Goal: Task Accomplishment & Management: Manage account settings

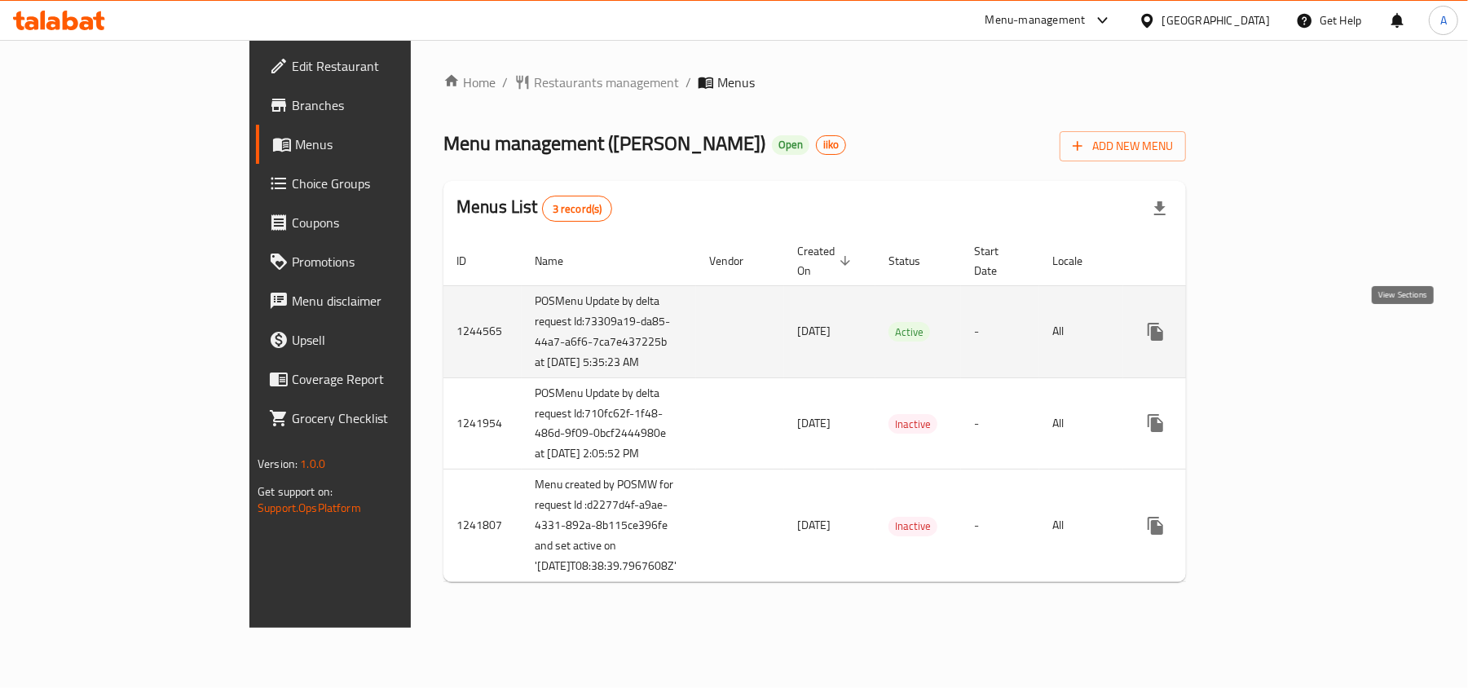
click at [1283, 339] on icon "enhanced table" at bounding box center [1274, 332] width 20 height 20
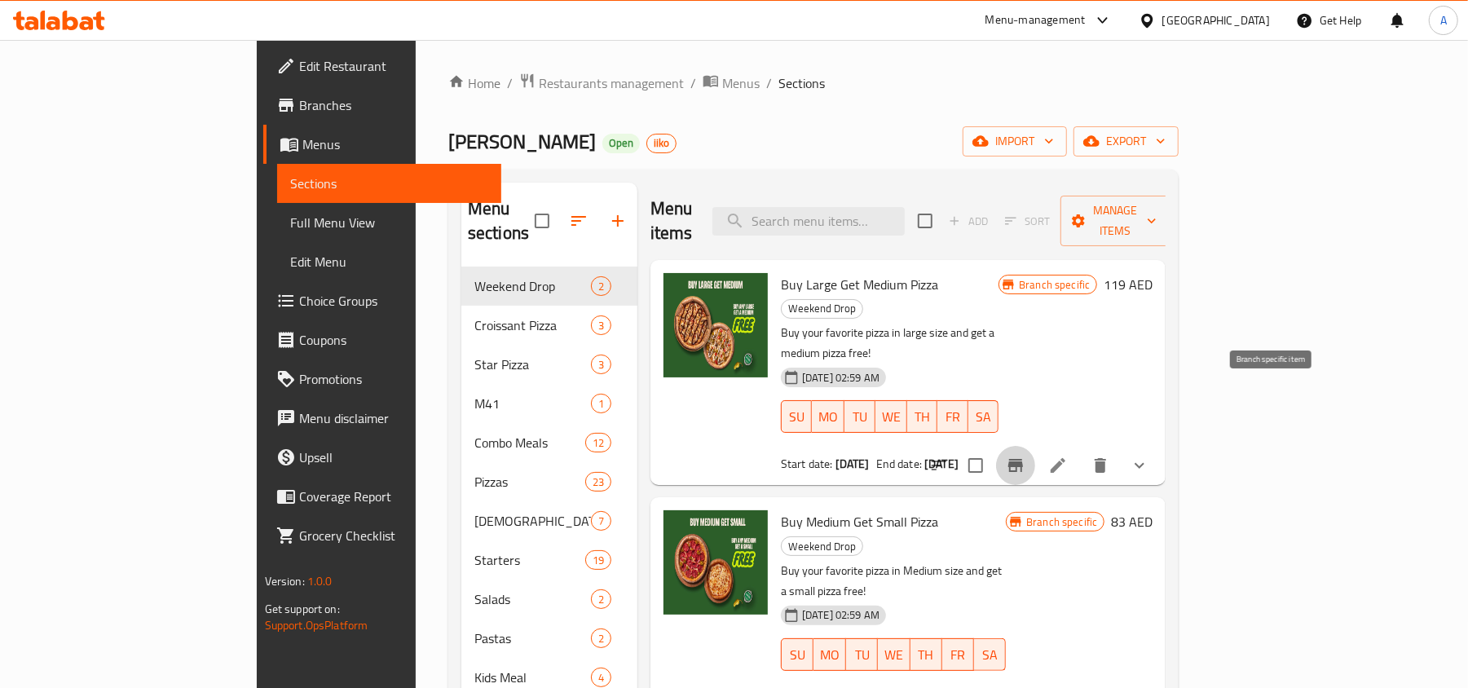
click at [1023, 459] on icon "Branch-specific-item" at bounding box center [1016, 465] width 15 height 13
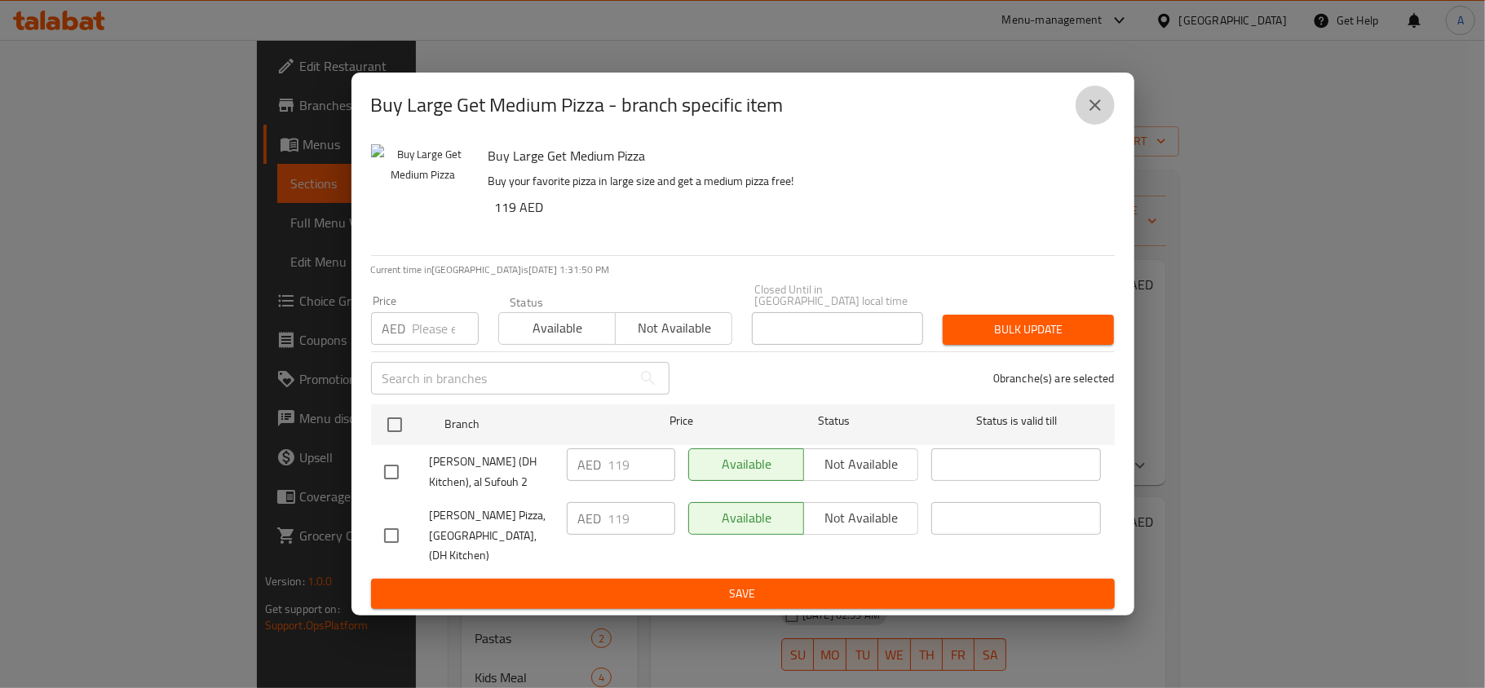
click at [1096, 96] on icon "close" at bounding box center [1095, 105] width 20 height 20
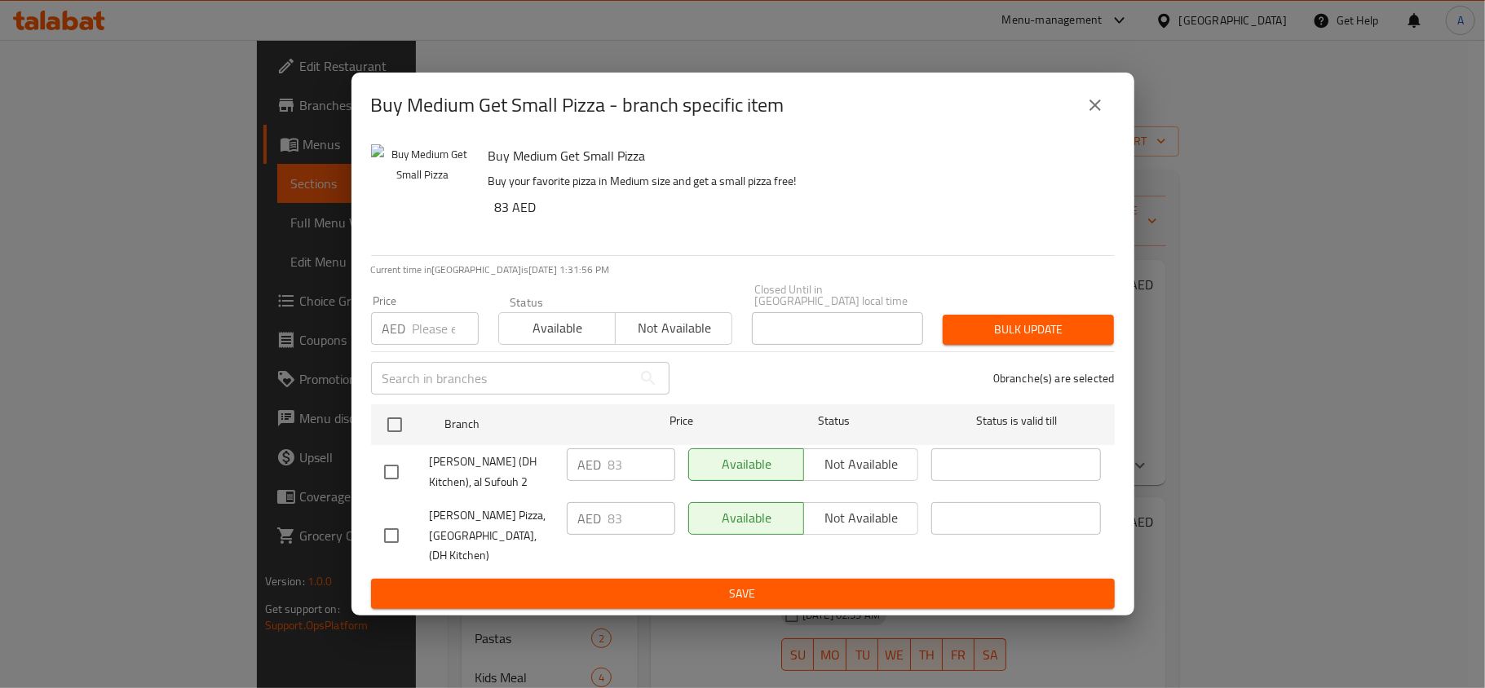
click at [1088, 108] on icon "close" at bounding box center [1095, 105] width 20 height 20
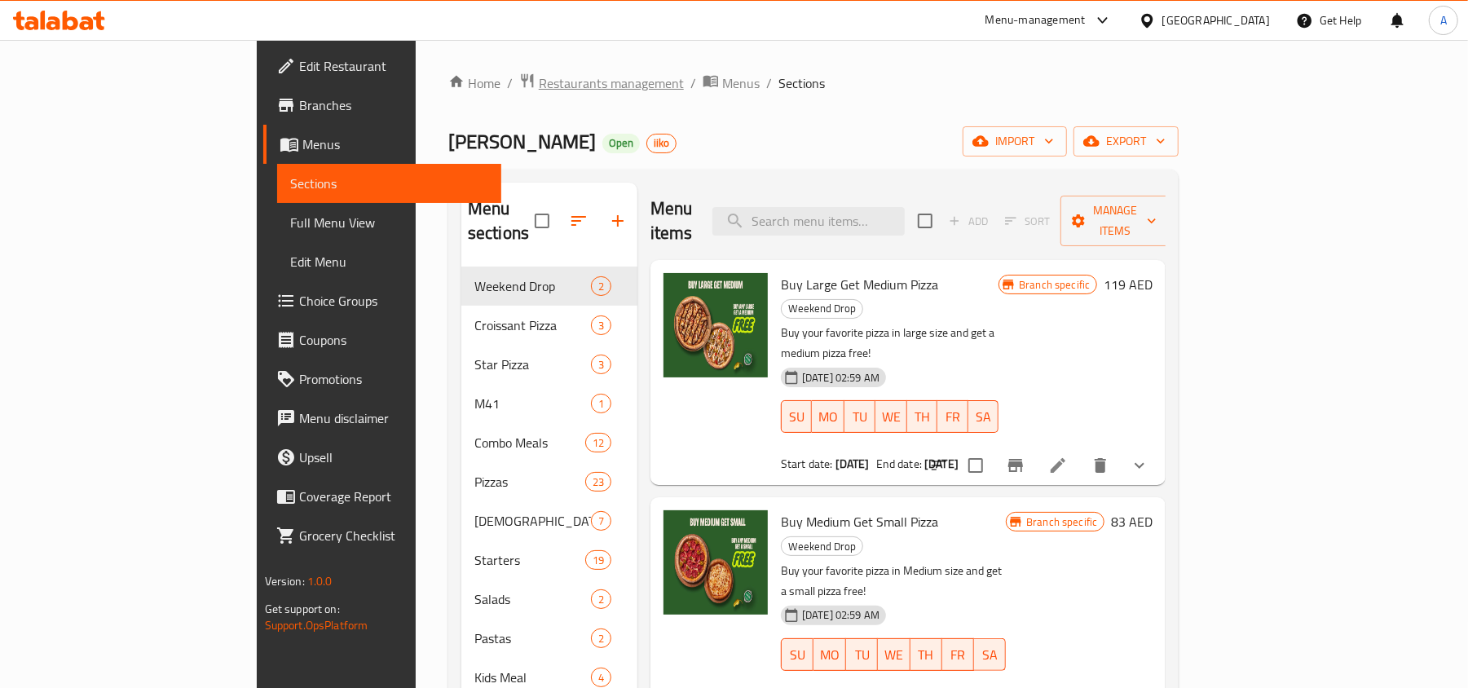
click at [539, 89] on span "Restaurants management" at bounding box center [611, 83] width 145 height 20
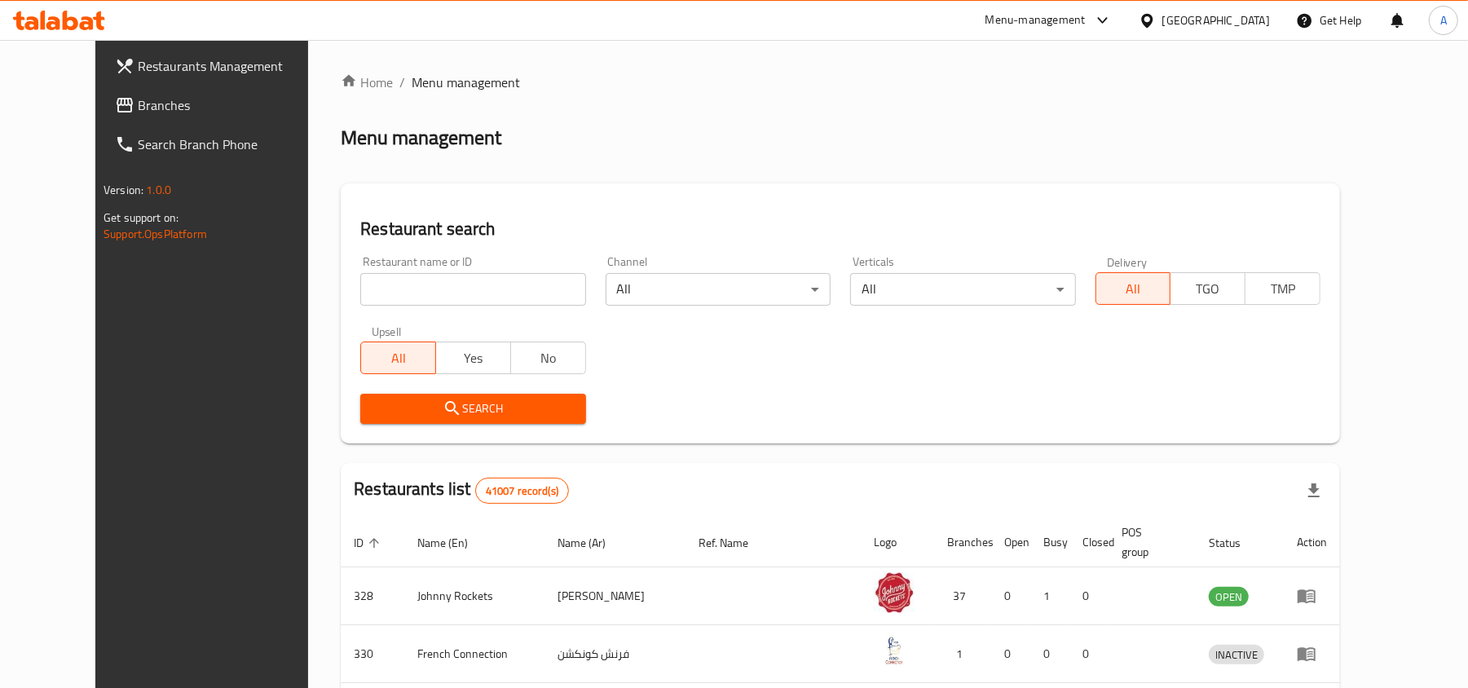
click at [461, 308] on div "Restaurant name or ID Restaurant name or ID" at bounding box center [473, 280] width 245 height 69
paste input "12802"
click at [460, 285] on input "search" at bounding box center [472, 289] width 225 height 33
type input "12802"
click at [373, 404] on span "Search" at bounding box center [472, 409] width 199 height 20
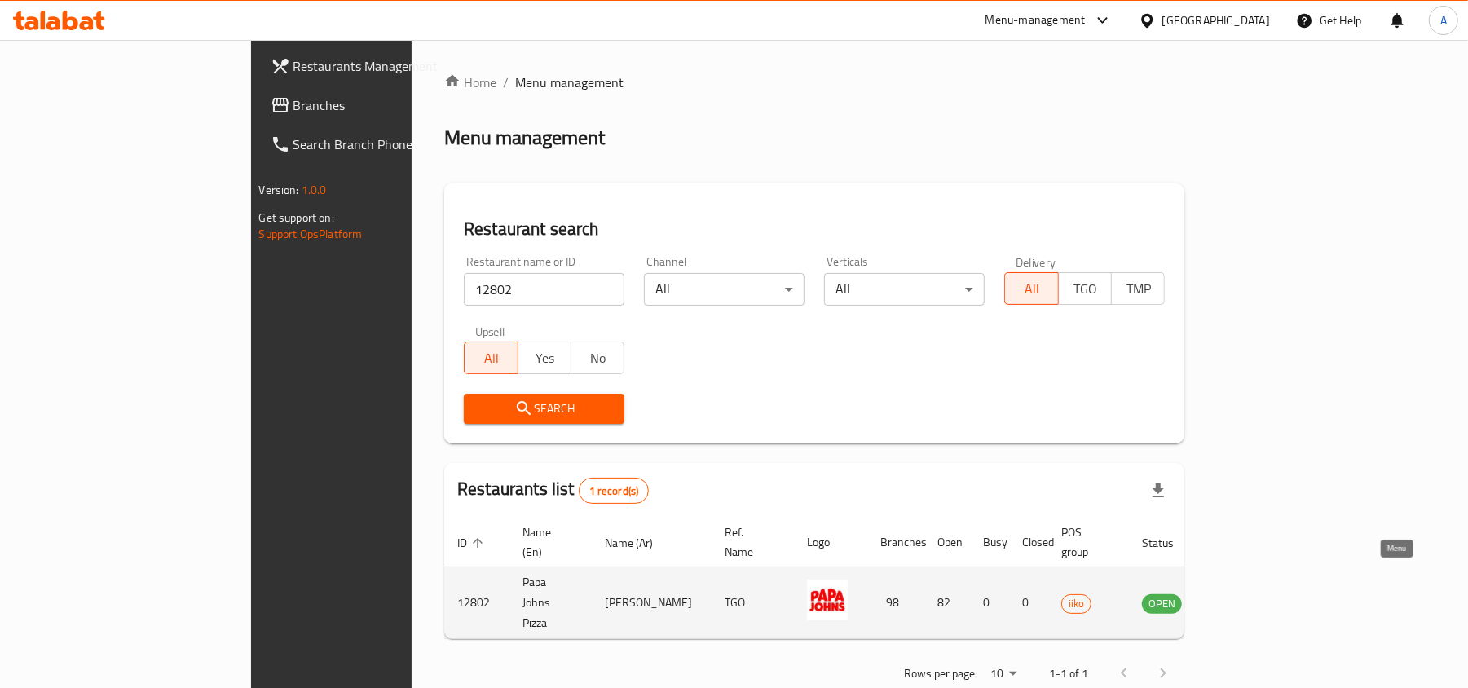
click at [1244, 601] on icon "enhanced table" at bounding box center [1241, 604] width 6 height 7
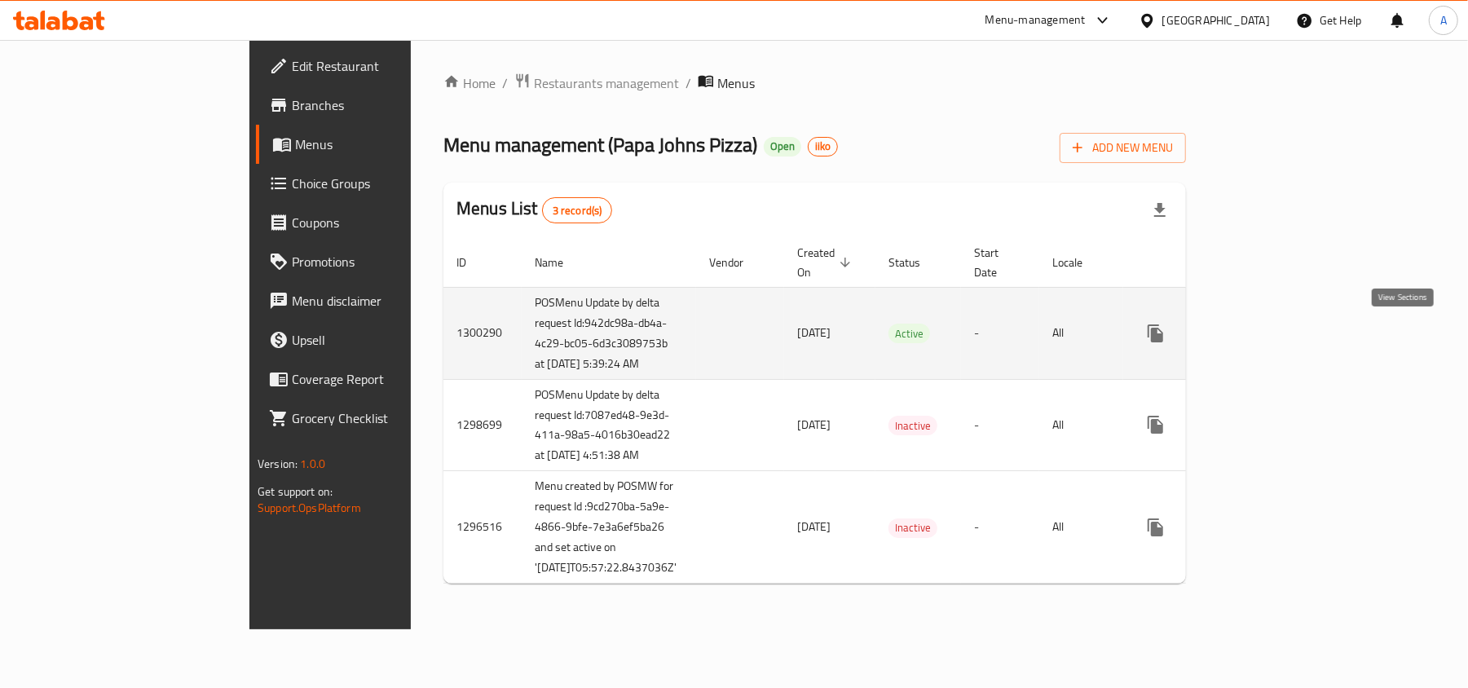
click at [1283, 338] on icon "enhanced table" at bounding box center [1274, 334] width 20 height 20
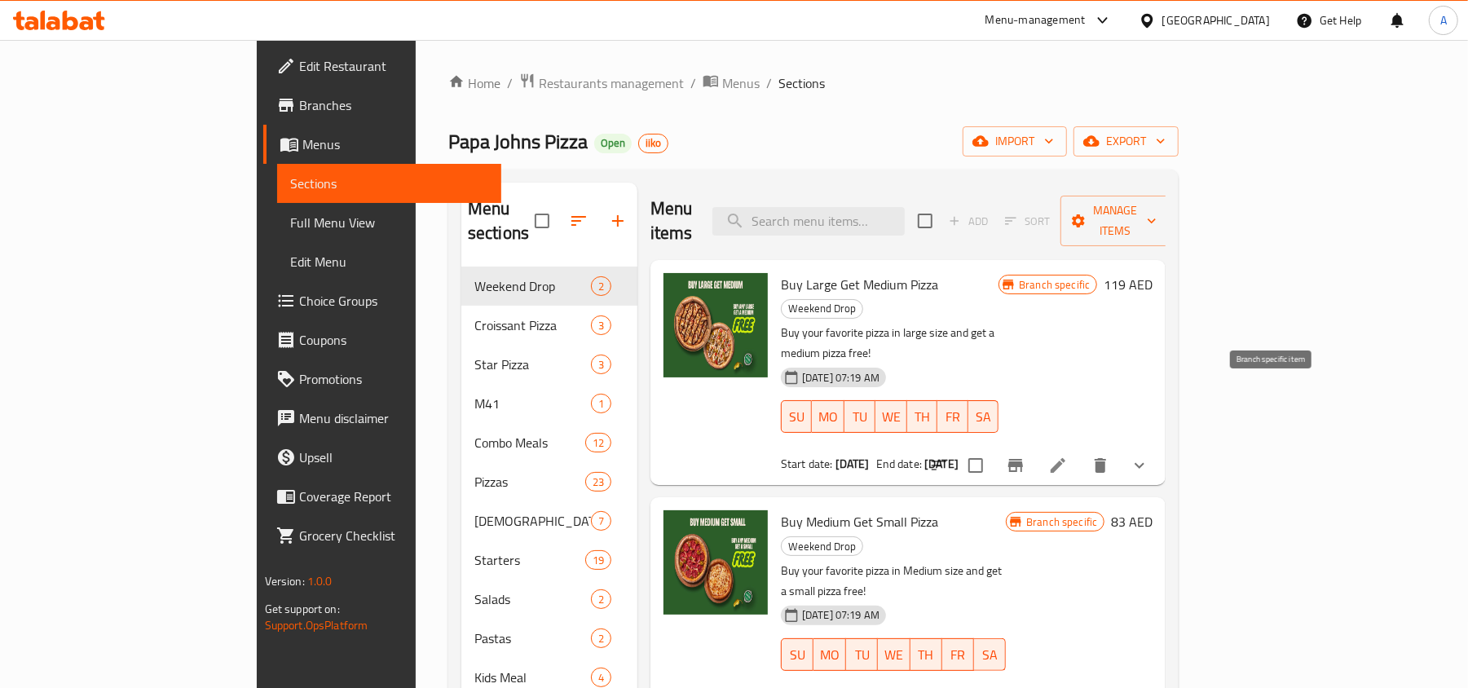
click at [1023, 459] on icon "Branch-specific-item" at bounding box center [1016, 465] width 15 height 13
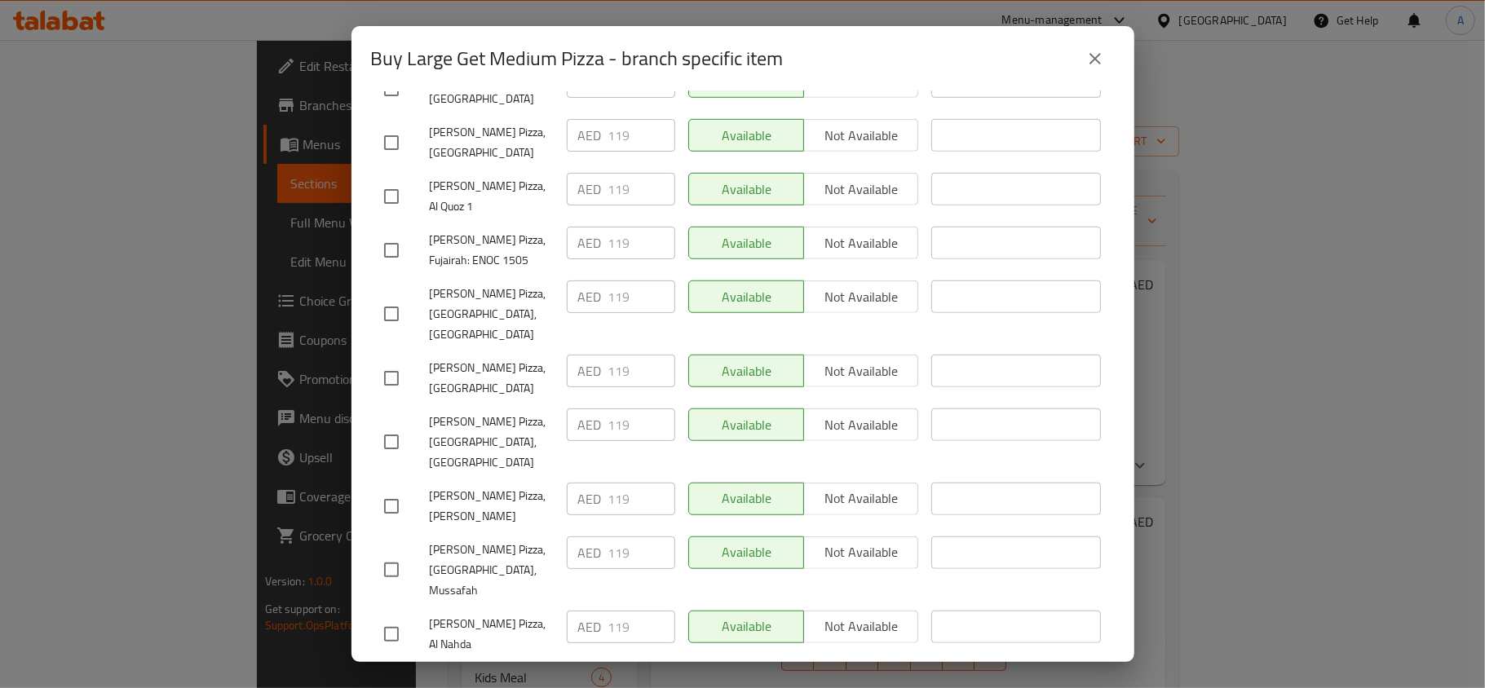
scroll to position [5404, 0]
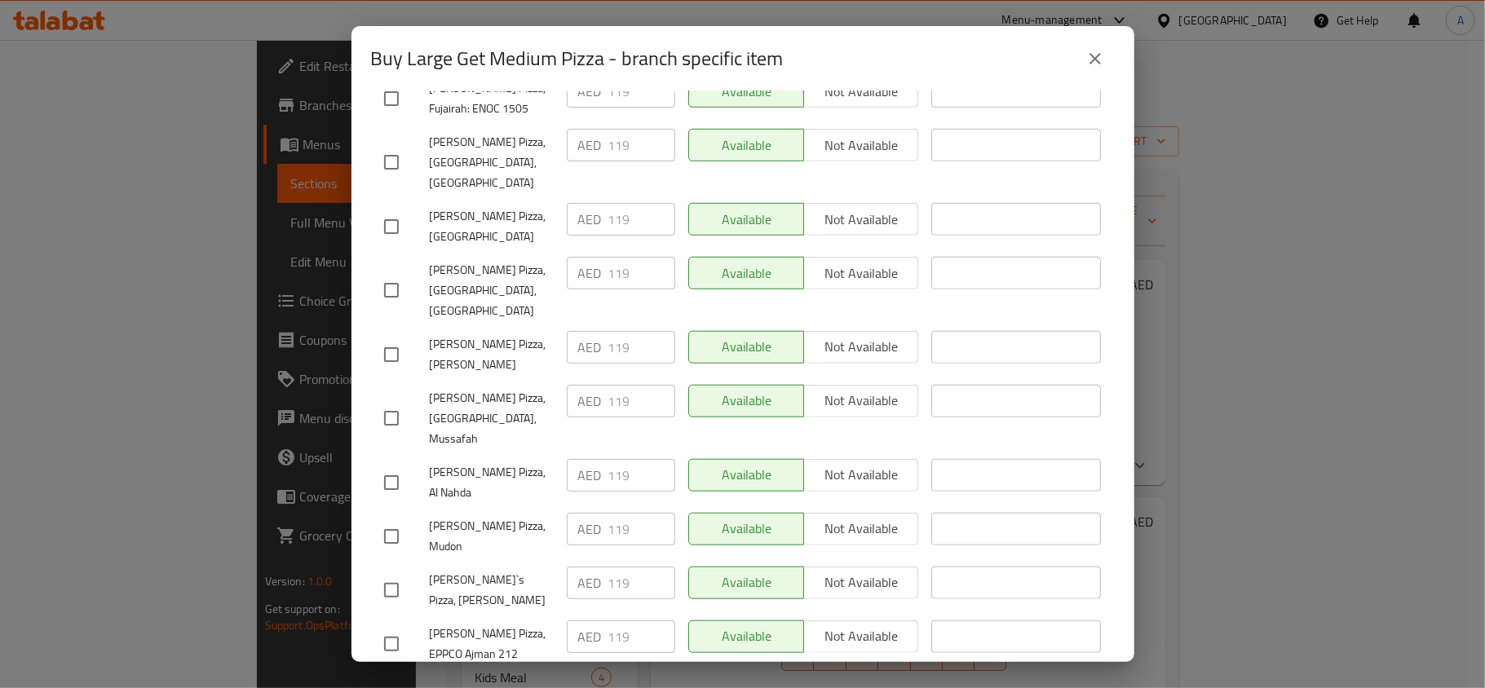
click at [1093, 63] on icon "close" at bounding box center [1095, 59] width 20 height 20
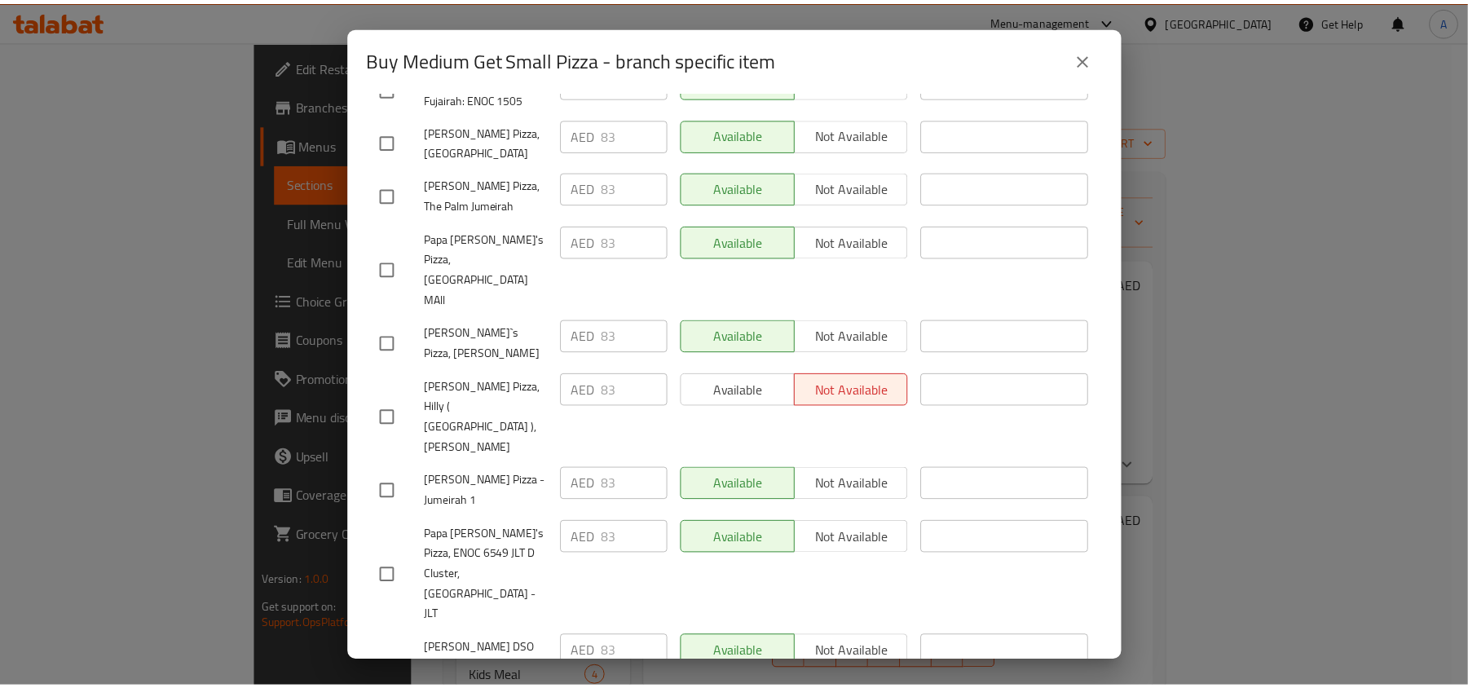
scroll to position [2577, 0]
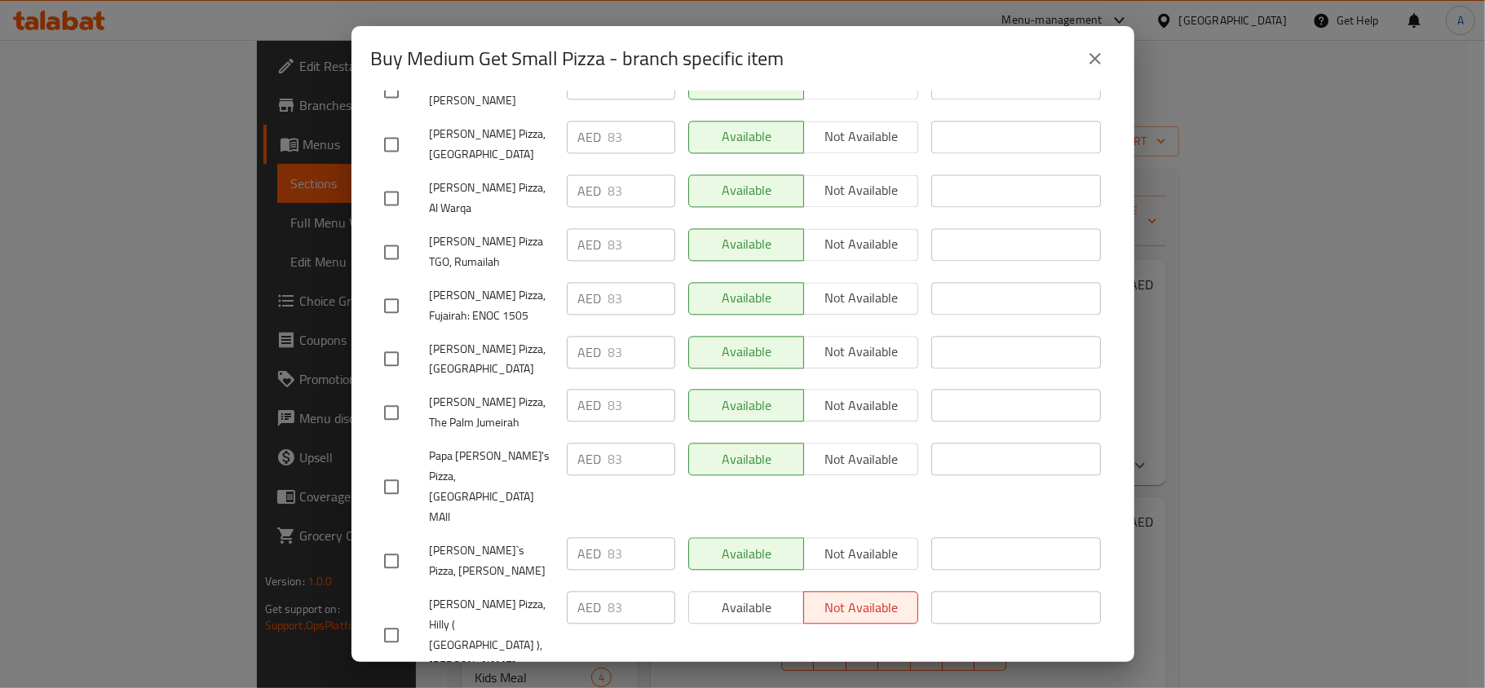
click at [1087, 54] on icon "close" at bounding box center [1095, 59] width 20 height 20
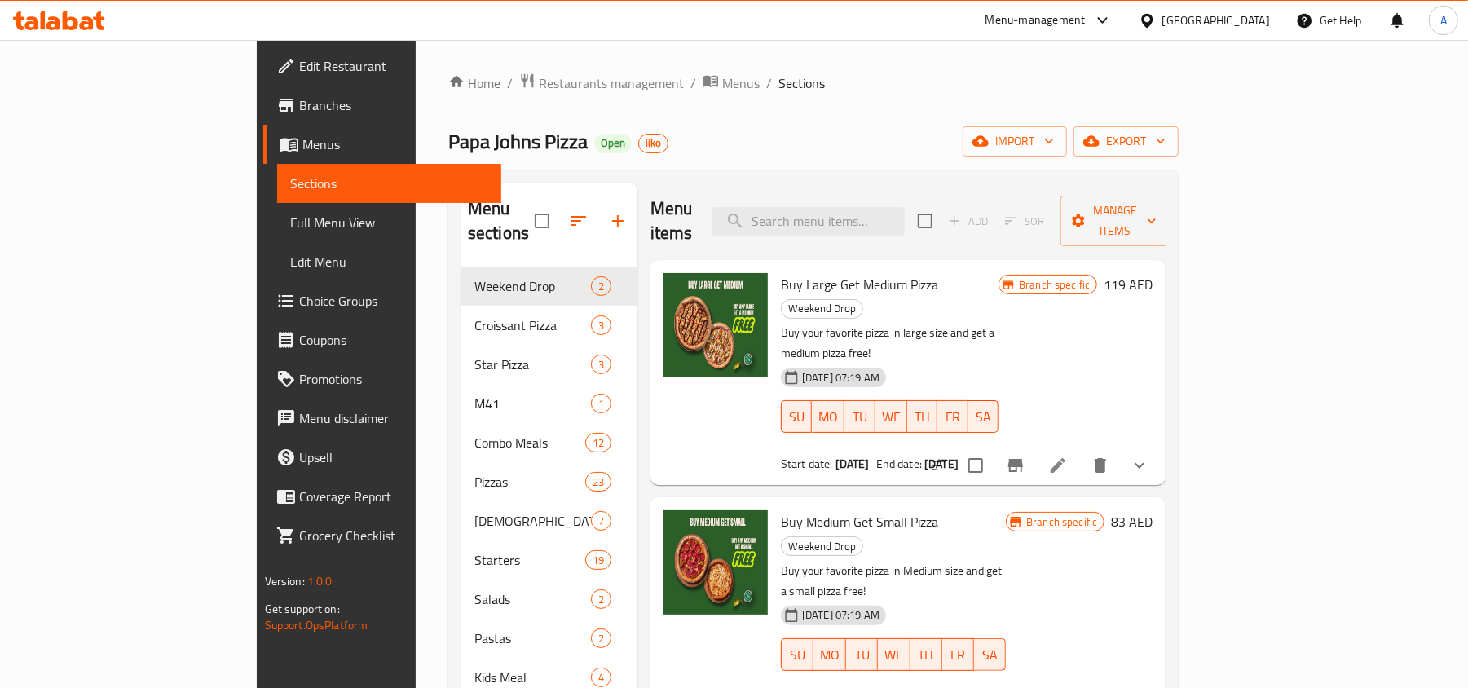
click at [1132, 116] on div "Home / Restaurants management / Menus / Sections [PERSON_NAME] Pizza Open iiko …" at bounding box center [813, 478] width 731 height 811
click at [299, 98] on span "Branches" at bounding box center [394, 105] width 190 height 20
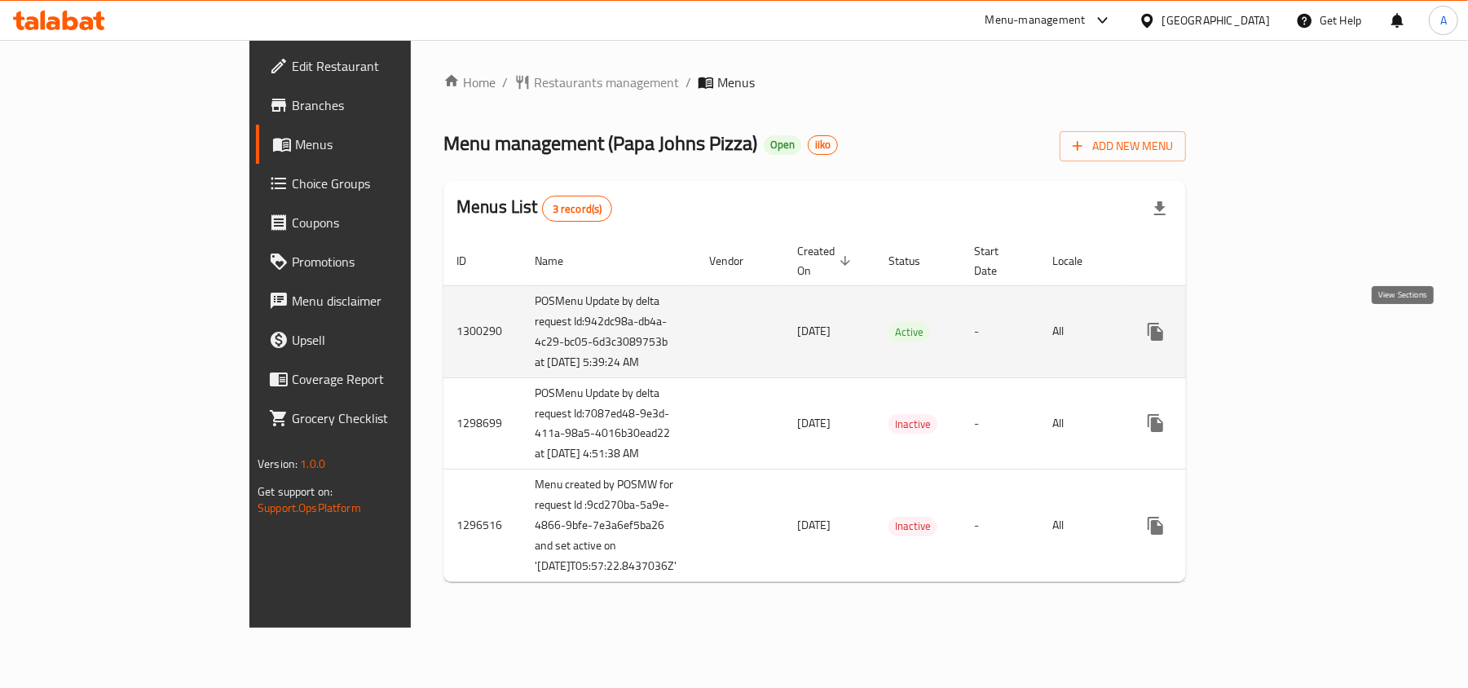
click at [1283, 333] on icon "enhanced table" at bounding box center [1274, 332] width 20 height 20
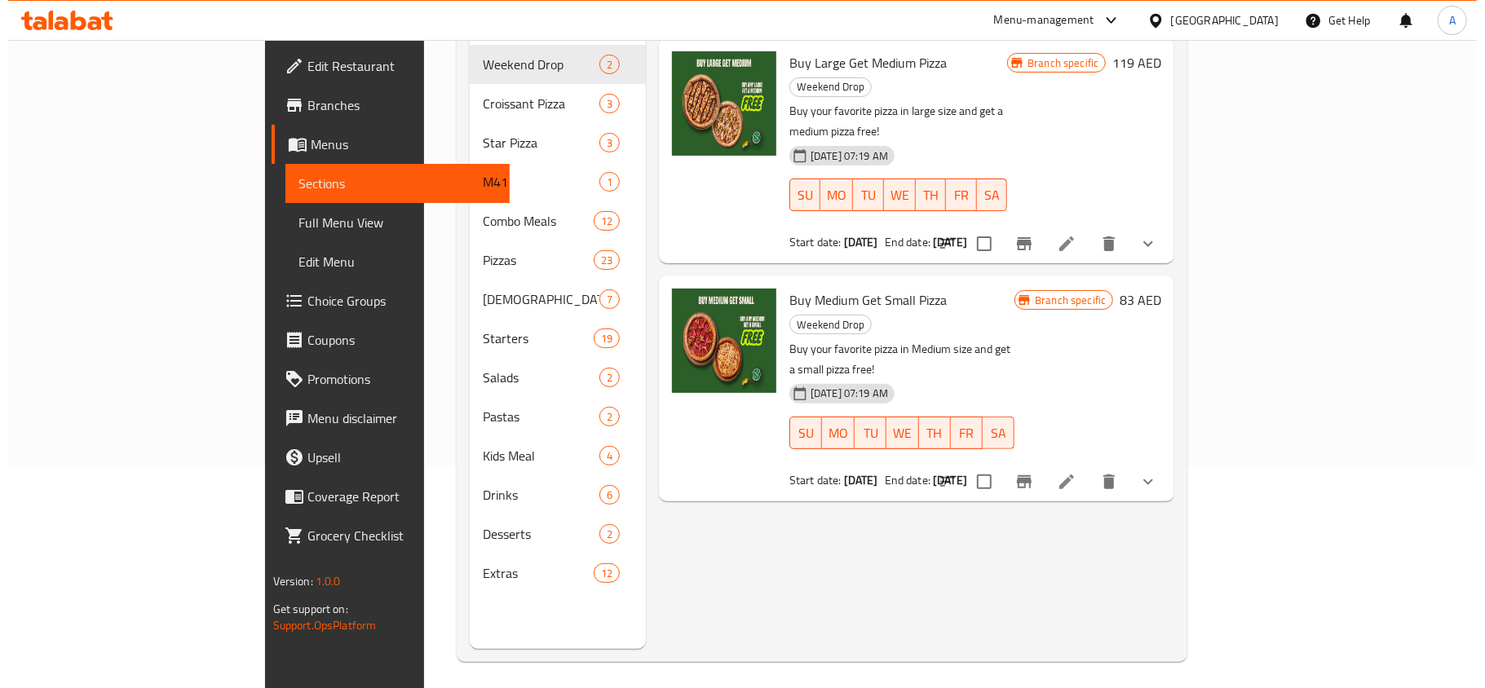
scroll to position [229, 0]
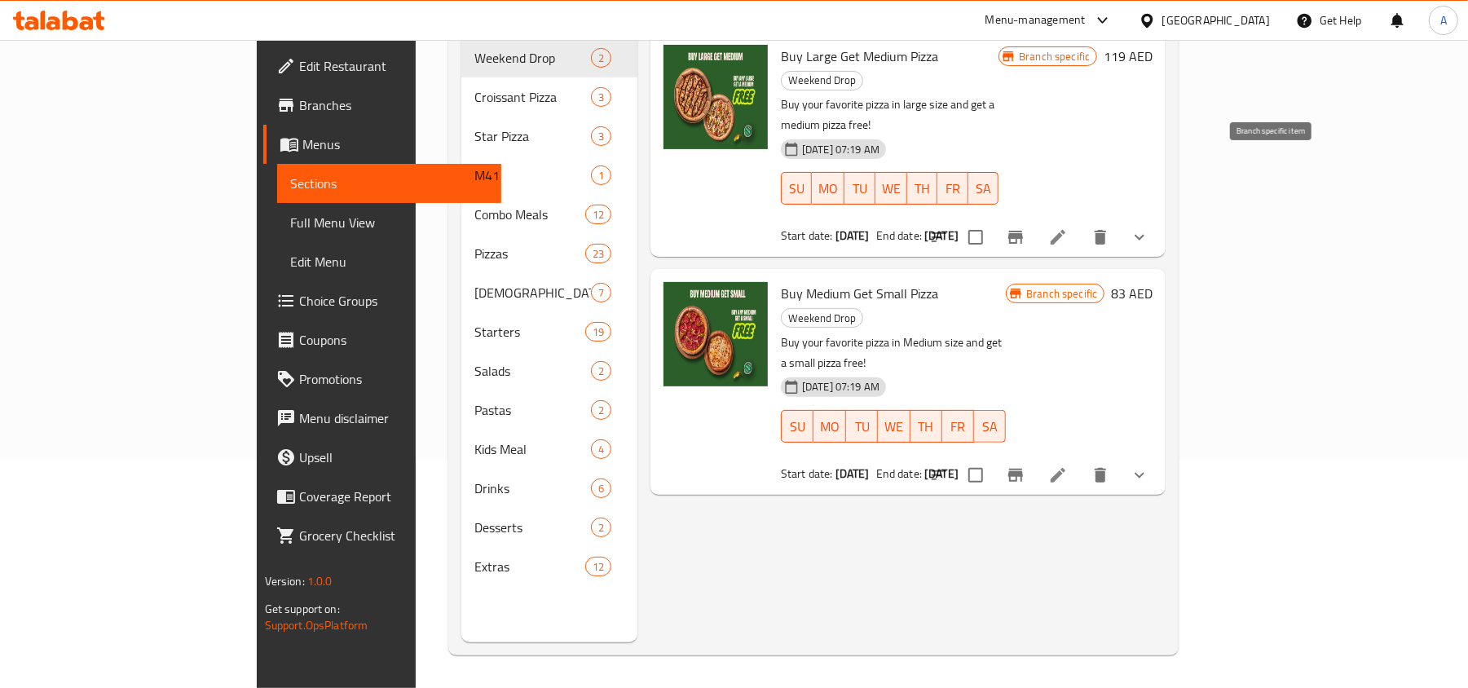
click at [1023, 231] on icon "Branch-specific-item" at bounding box center [1016, 237] width 15 height 13
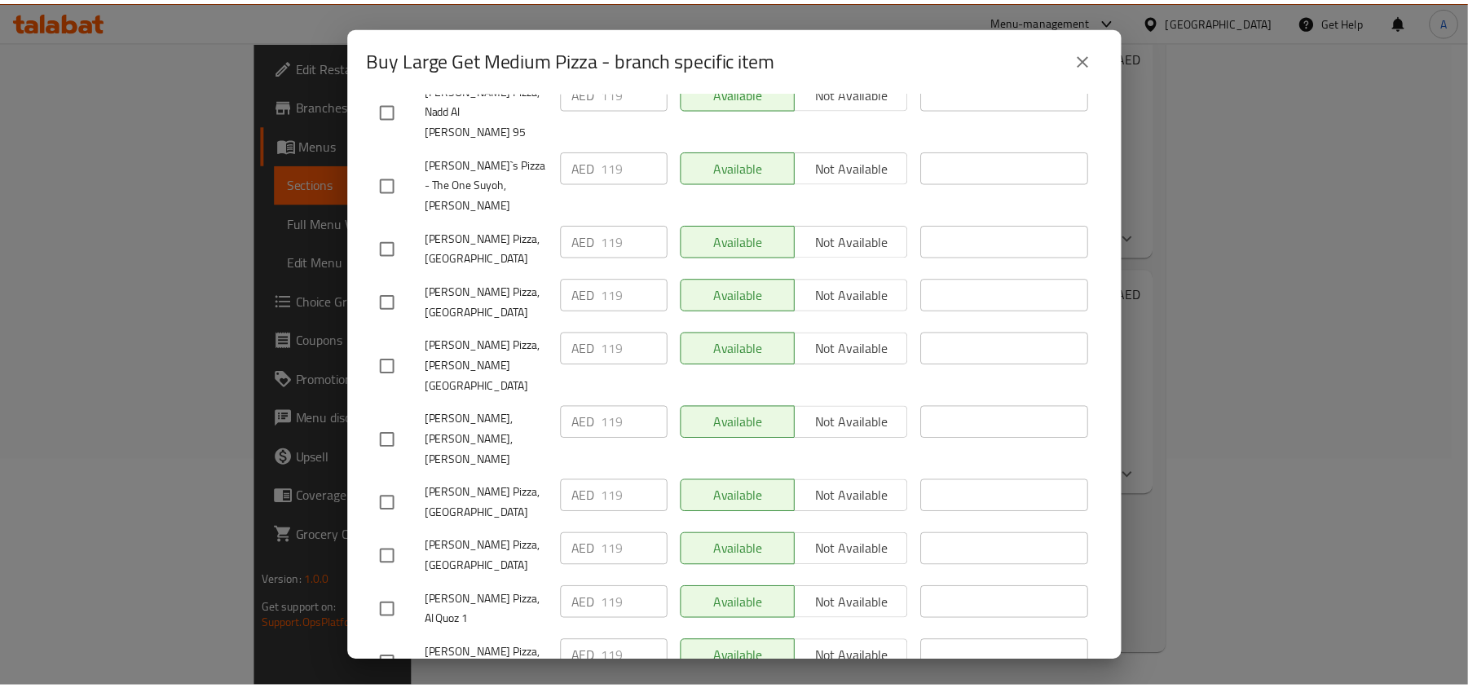
scroll to position [5404, 0]
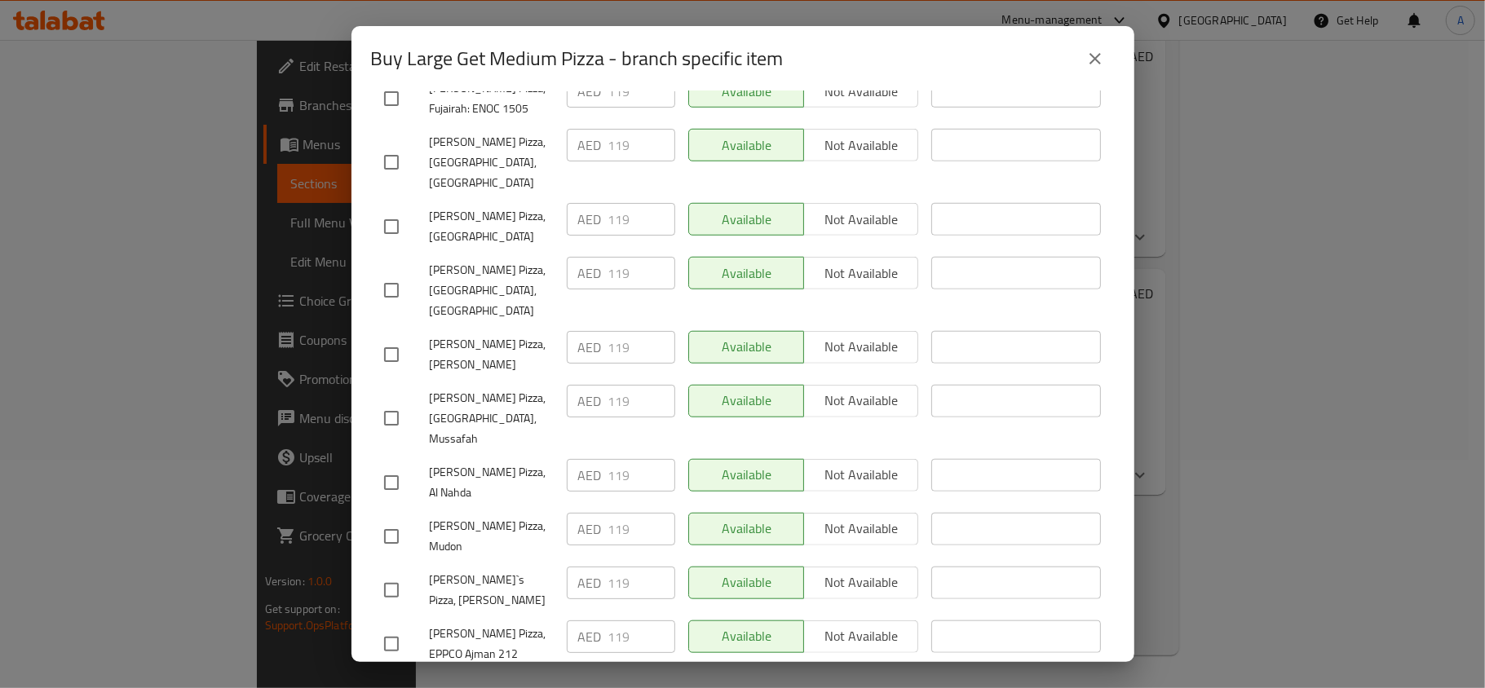
drag, startPoint x: 539, startPoint y: 388, endPoint x: 409, endPoint y: 378, distance: 130.0
copy span "[PERSON_NAME] Pizza, Hilly ( [GEOGRAPHIC_DATA] ),[PERSON_NAME]"
click at [1097, 57] on icon "close" at bounding box center [1095, 59] width 20 height 20
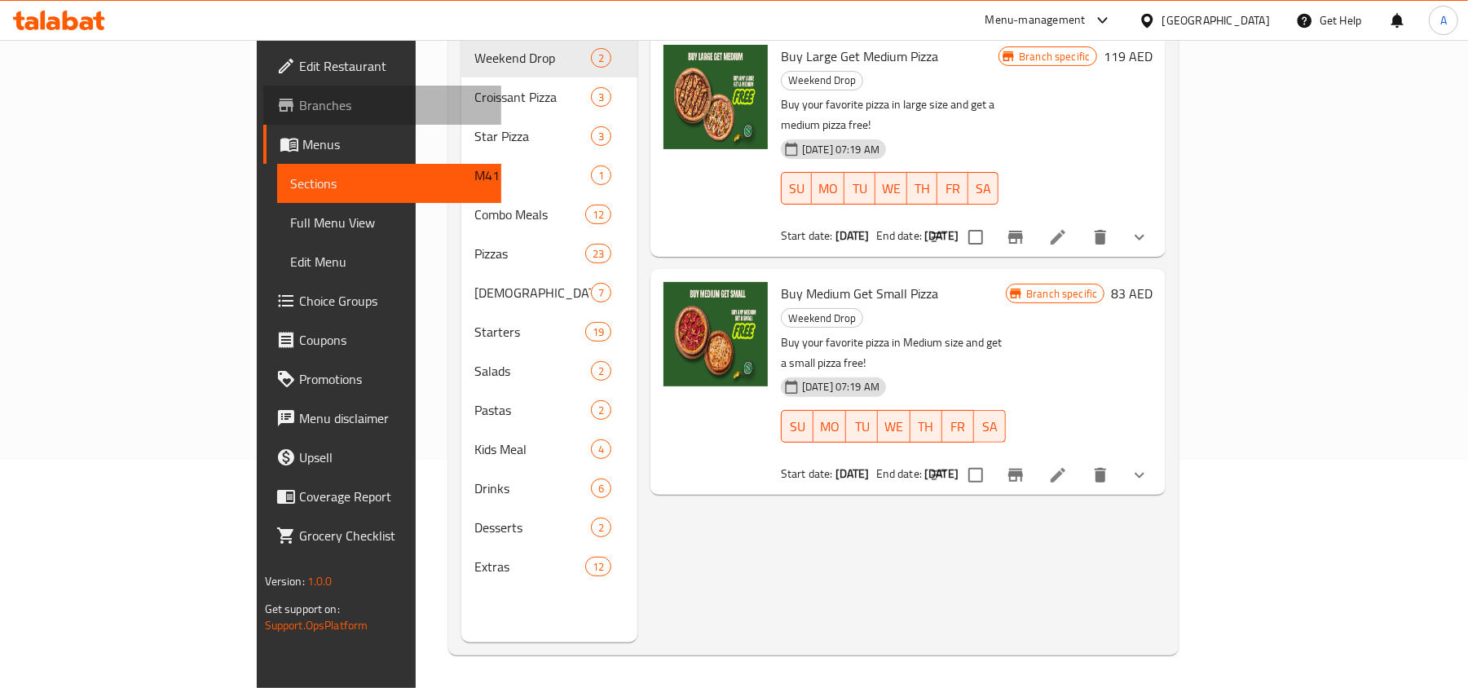
click at [299, 103] on span "Branches" at bounding box center [394, 105] width 190 height 20
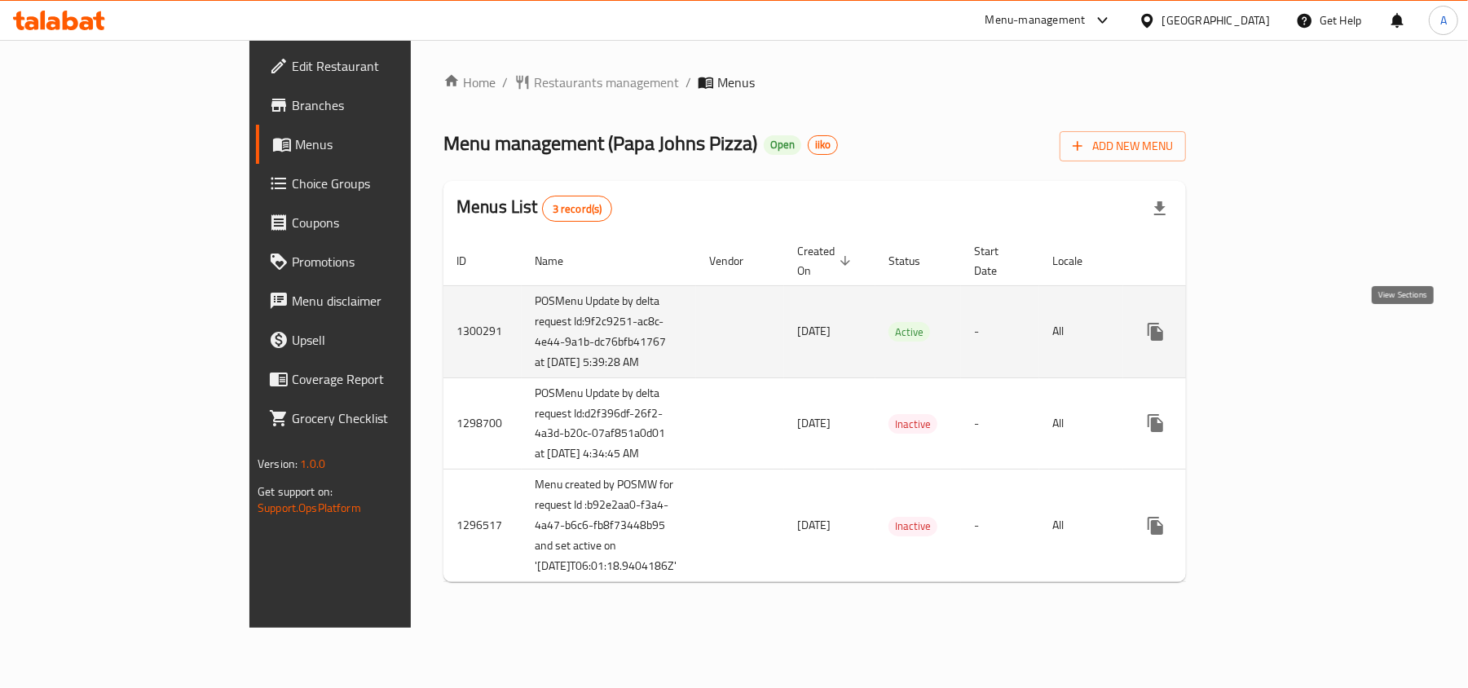
click at [1293, 333] on link "enhanced table" at bounding box center [1273, 331] width 39 height 39
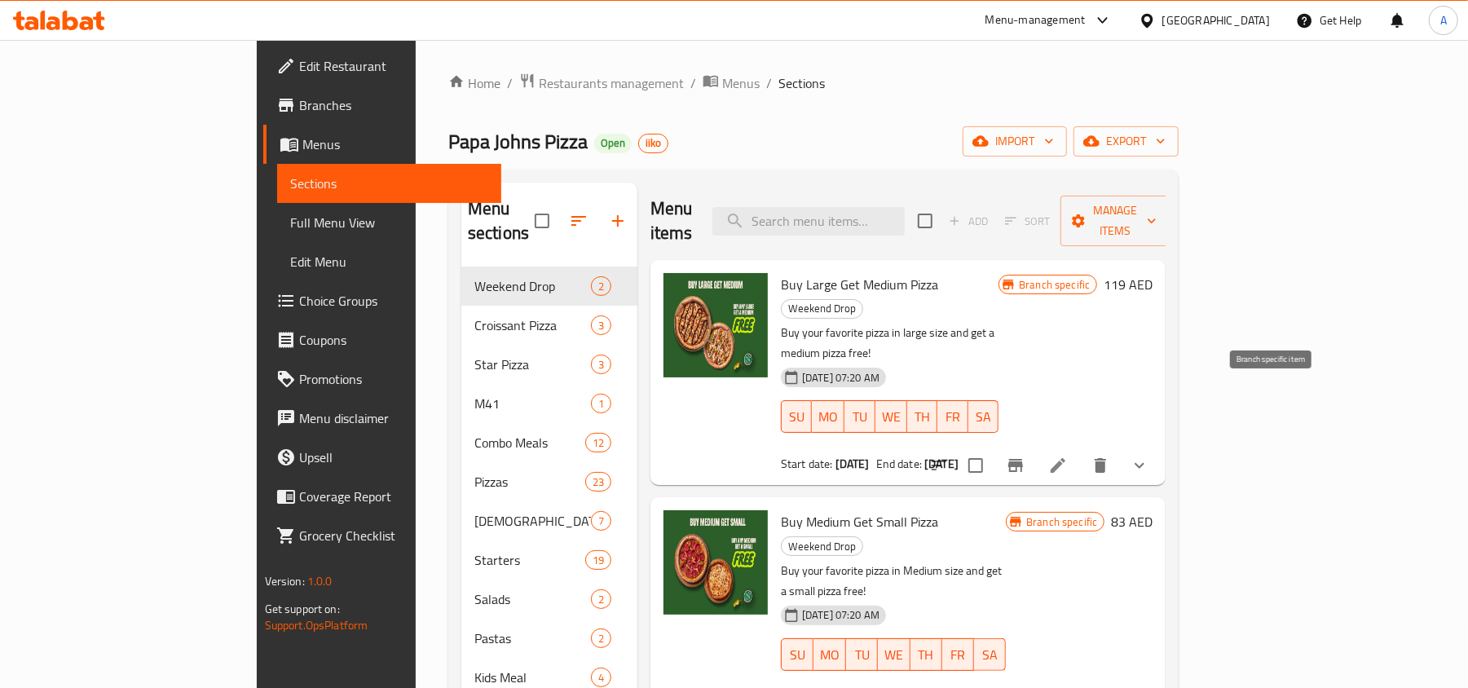
click at [1023, 459] on icon "Branch-specific-item" at bounding box center [1016, 465] width 15 height 13
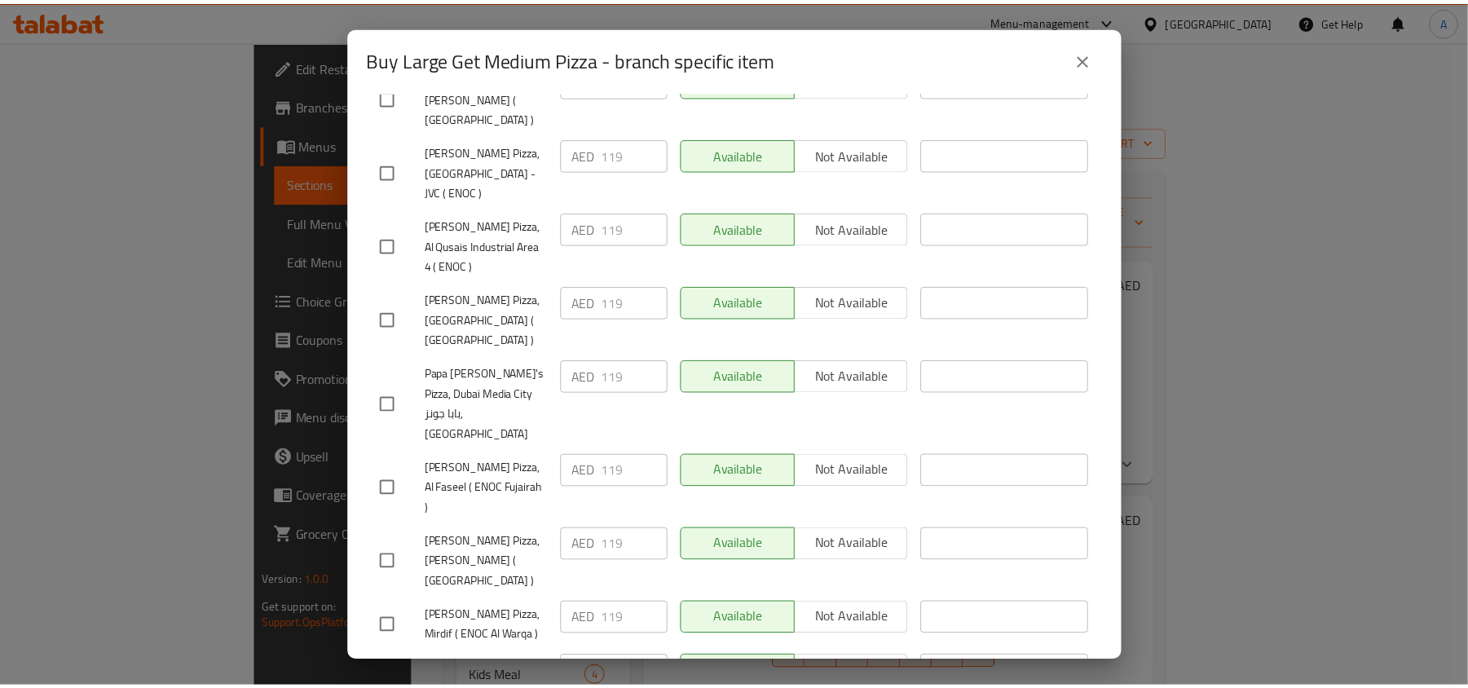
scroll to position [3684, 0]
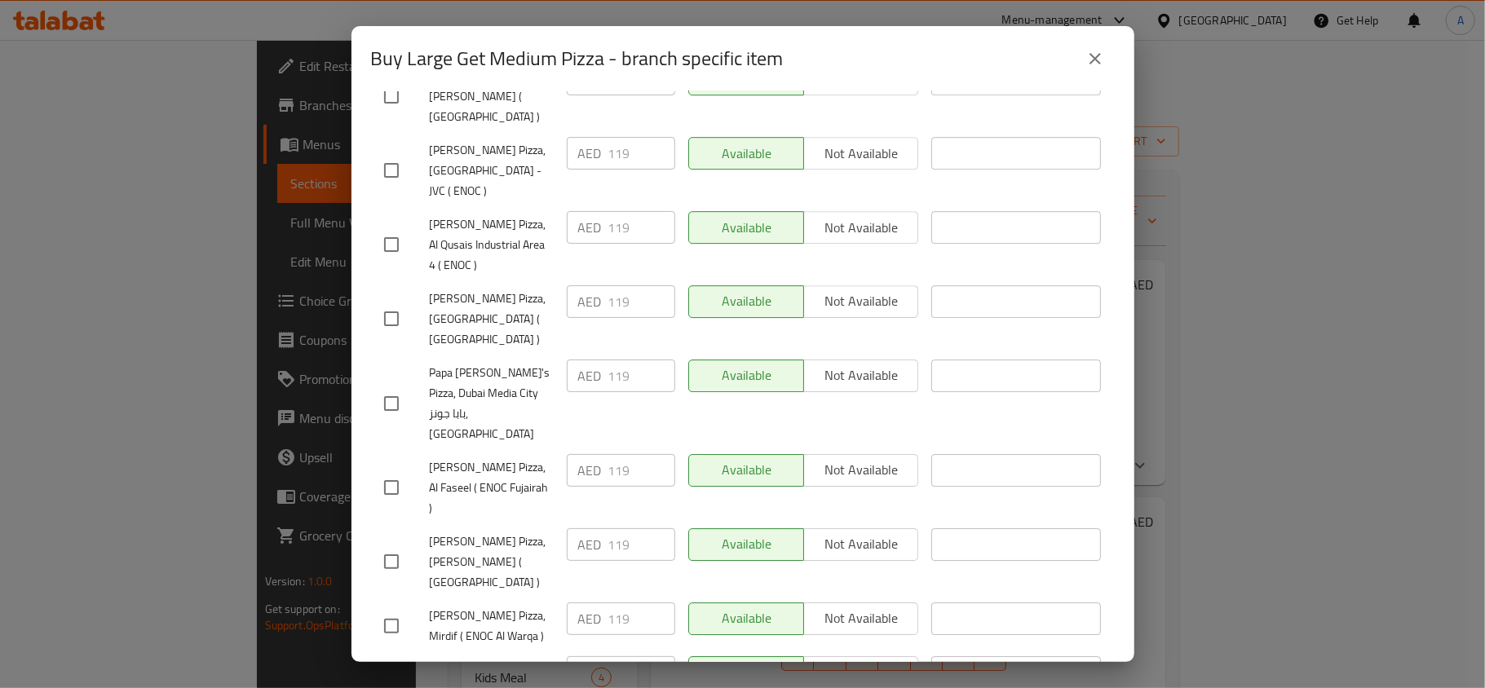
click at [1100, 46] on button "close" at bounding box center [1094, 58] width 39 height 39
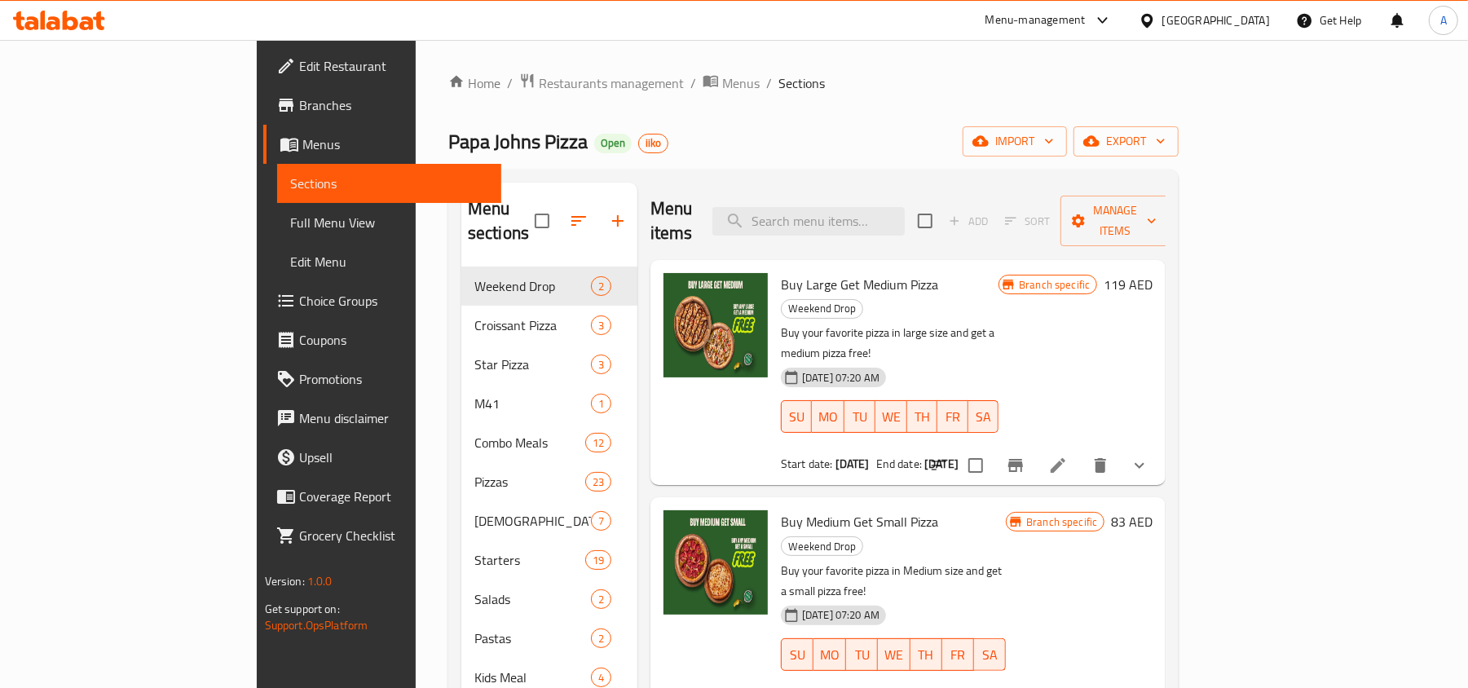
click at [299, 108] on span "Branches" at bounding box center [394, 105] width 190 height 20
